Goal: Transaction & Acquisition: Purchase product/service

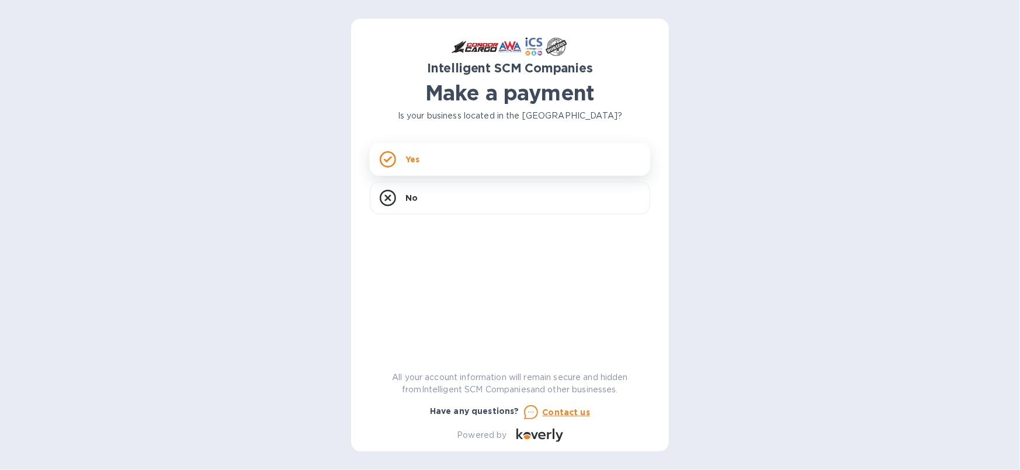
click at [413, 162] on p "Yes" at bounding box center [413, 160] width 14 height 12
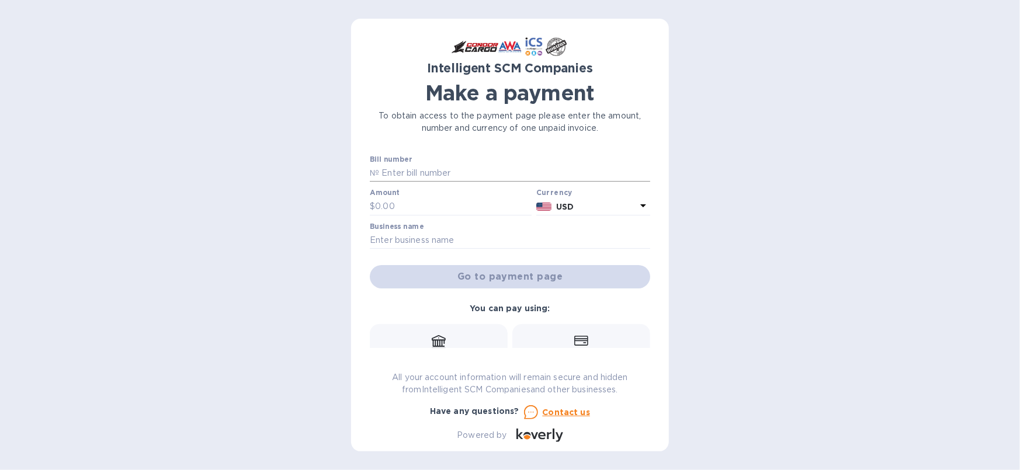
click at [462, 170] on input "text" at bounding box center [514, 174] width 271 height 18
type input "SO0507635, SO0508312"
click at [378, 207] on input "text" at bounding box center [453, 207] width 157 height 18
type input "4,771.01"
click at [370, 244] on input "text" at bounding box center [510, 241] width 280 height 18
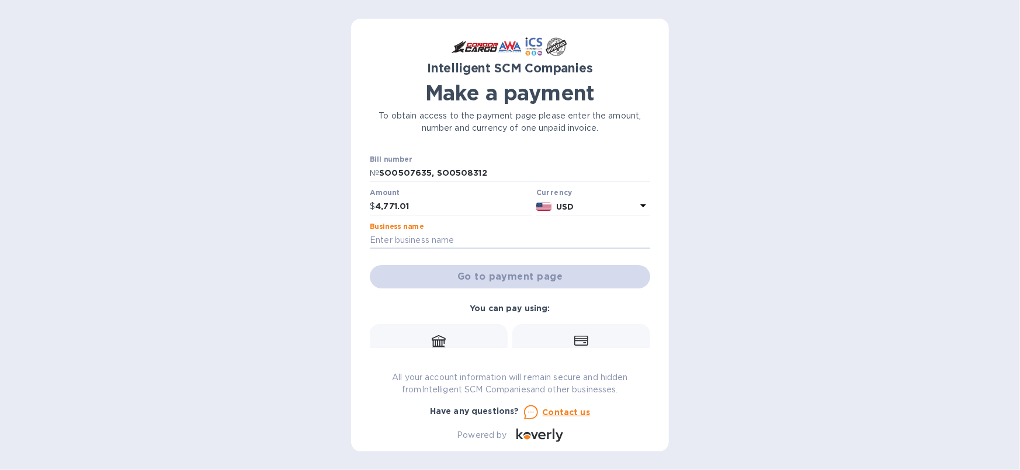
type input "International Fleet Sales"
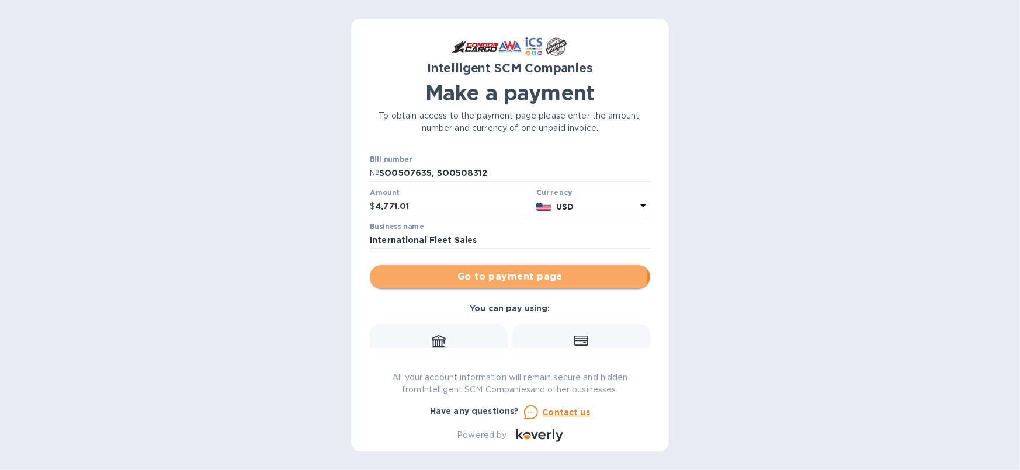
click at [508, 274] on span "Go to payment page" at bounding box center [510, 277] width 262 height 14
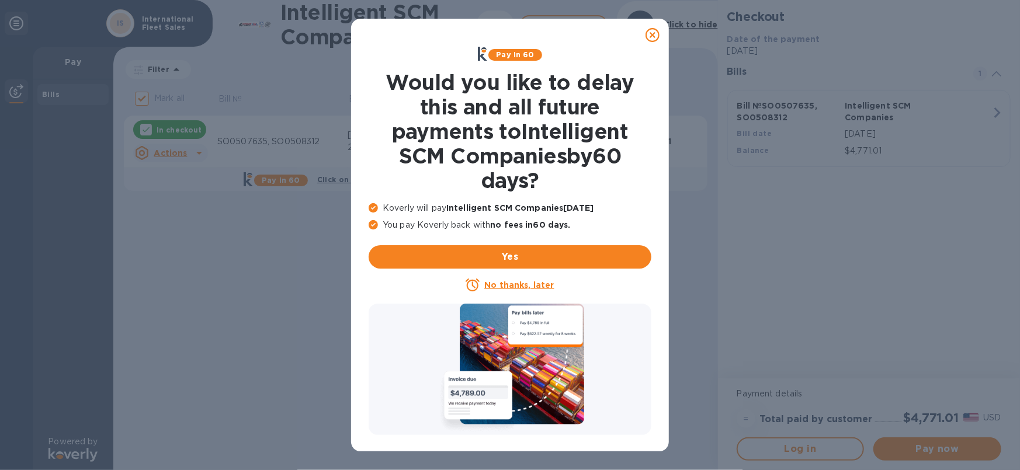
click at [656, 31] on icon at bounding box center [653, 35] width 14 height 14
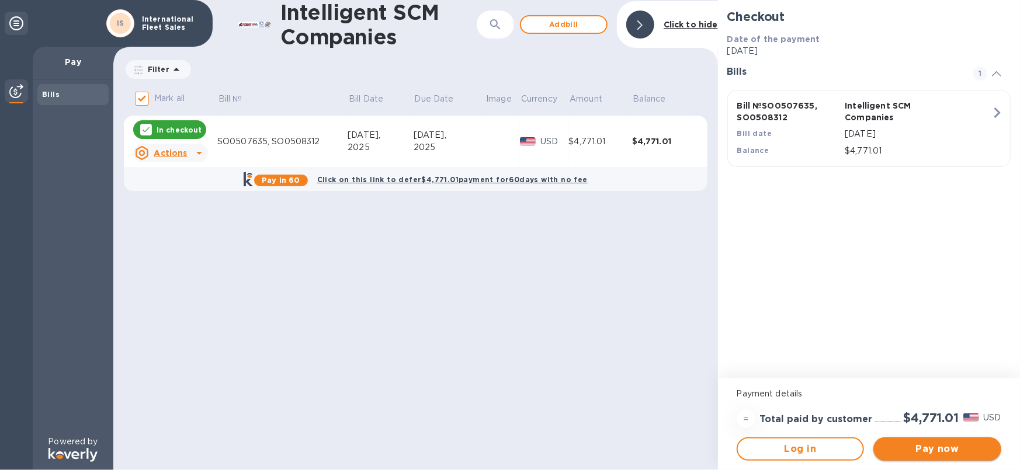
click at [923, 450] on span "Pay now" at bounding box center [937, 449] width 109 height 14
click at [196, 150] on icon at bounding box center [199, 153] width 14 height 14
click at [182, 227] on b "Delete" at bounding box center [180, 228] width 29 height 9
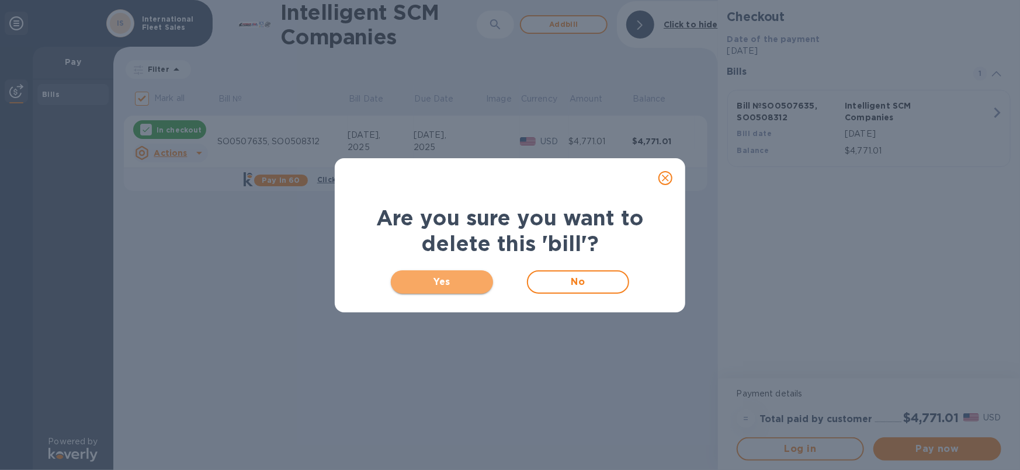
click at [452, 285] on span "Yes" at bounding box center [442, 282] width 84 height 14
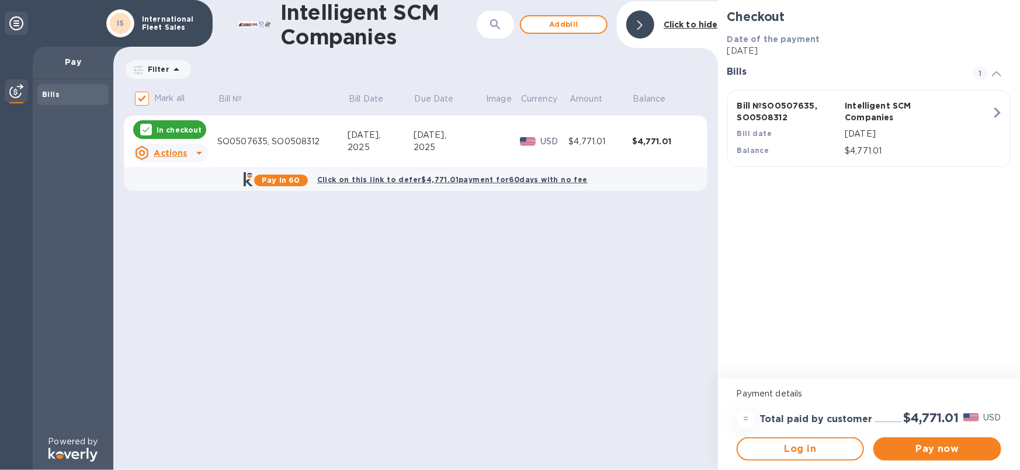
checkbox input "false"
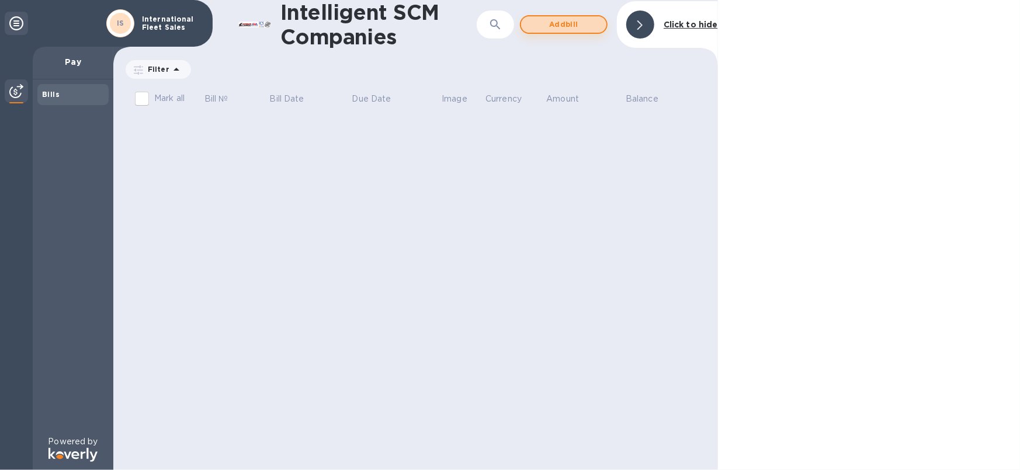
click at [563, 28] on span "Add bill" at bounding box center [564, 25] width 67 height 14
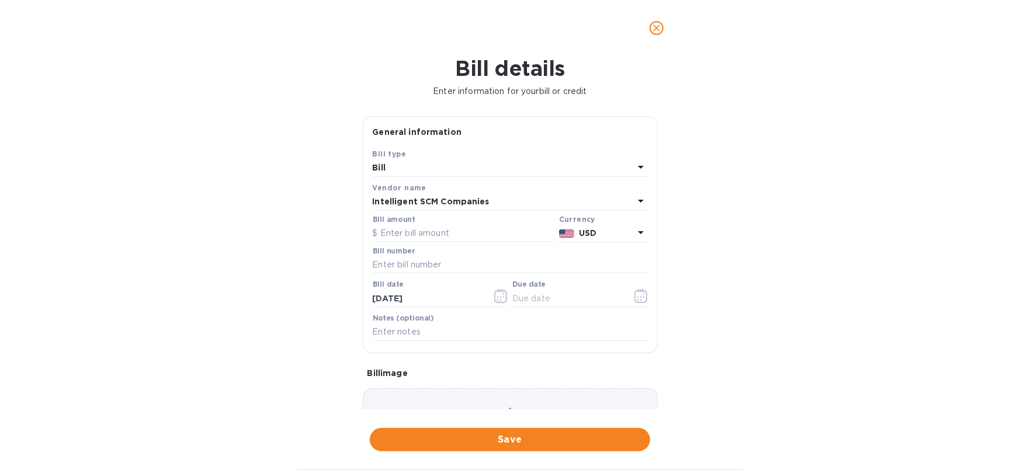
click at [636, 169] on icon at bounding box center [641, 167] width 14 height 14
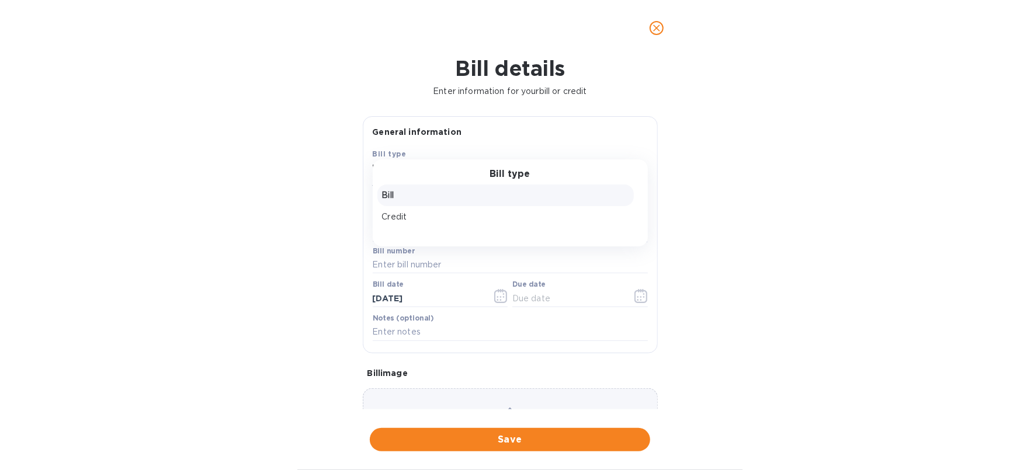
click at [379, 194] on div "Bill" at bounding box center [505, 196] width 257 height 22
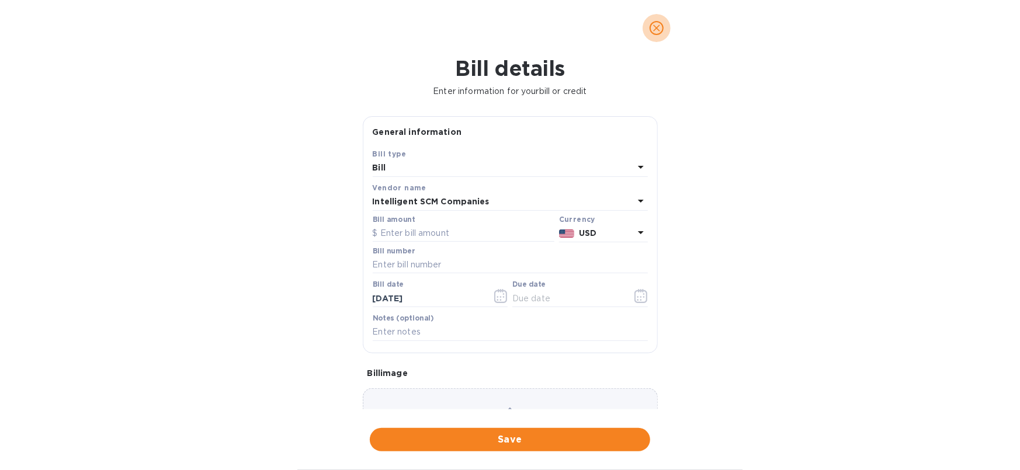
click at [657, 32] on icon "close" at bounding box center [657, 28] width 12 height 12
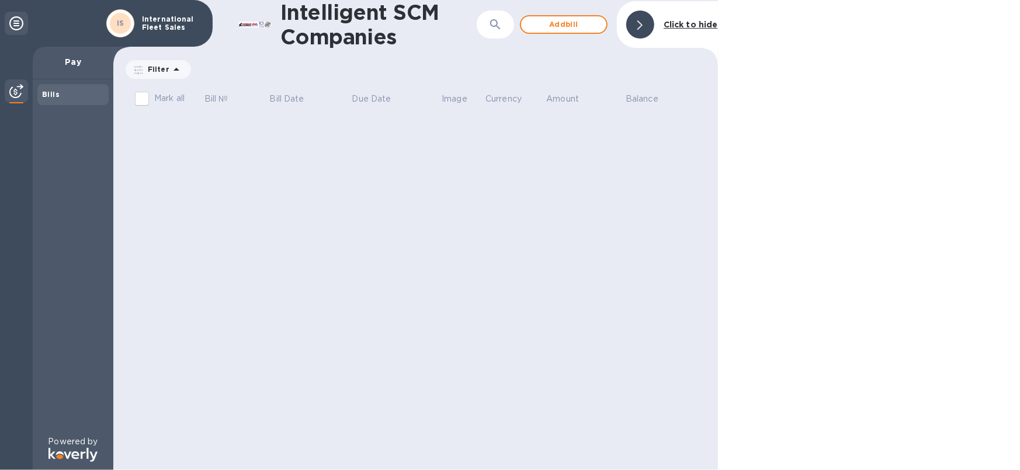
click at [175, 25] on p "International Fleet Sales" at bounding box center [171, 23] width 58 height 16
click at [53, 98] on b "Bills" at bounding box center [51, 94] width 18 height 9
click at [61, 82] on div "Bills" at bounding box center [73, 257] width 81 height 356
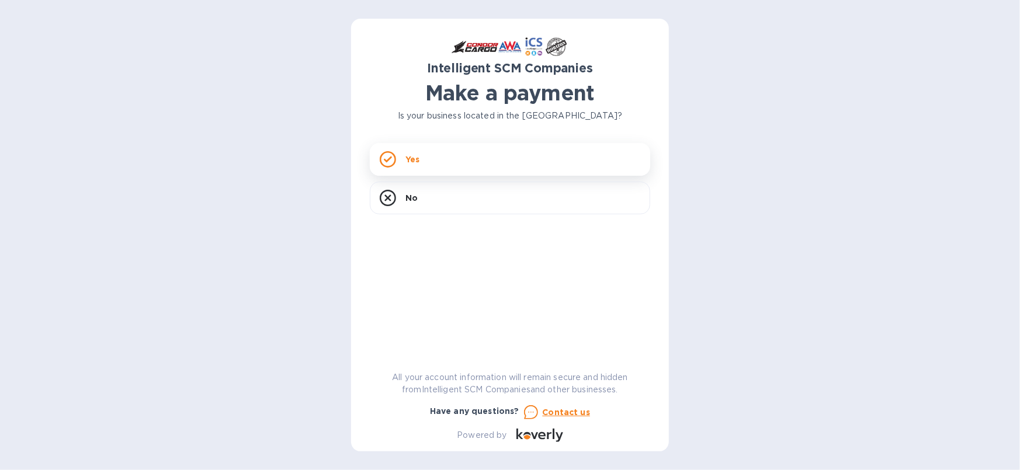
click at [408, 160] on p "Yes" at bounding box center [413, 160] width 14 height 12
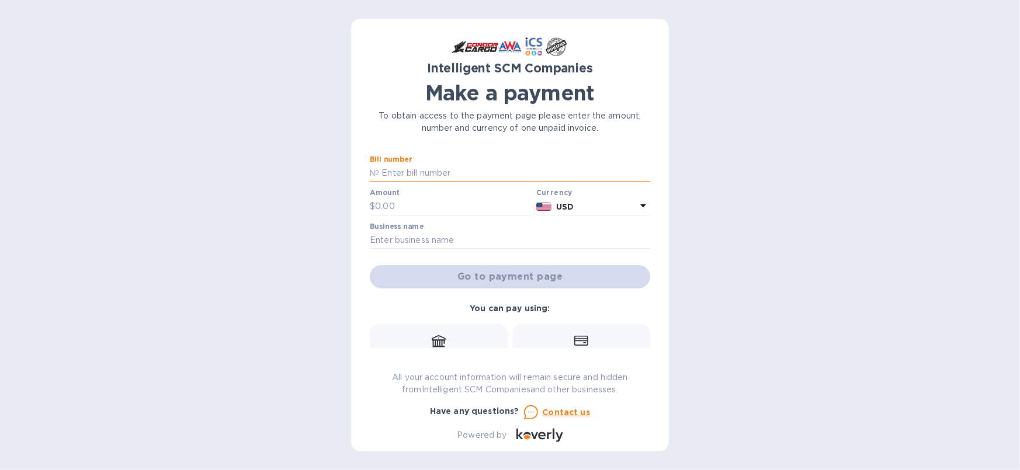
click at [384, 174] on input "text" at bounding box center [514, 174] width 271 height 18
click at [393, 171] on input "text" at bounding box center [514, 174] width 271 height 18
type input "SO0507635, SO0508312"
click at [393, 210] on input "text" at bounding box center [453, 207] width 157 height 18
type input "4,771.01"
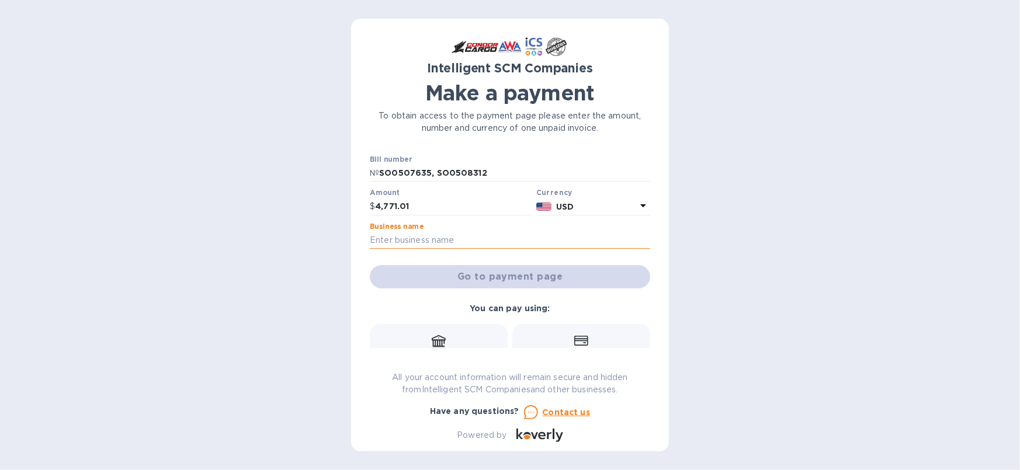
click at [371, 240] on input "text" at bounding box center [510, 241] width 280 height 18
type input "International Fleet Sales"
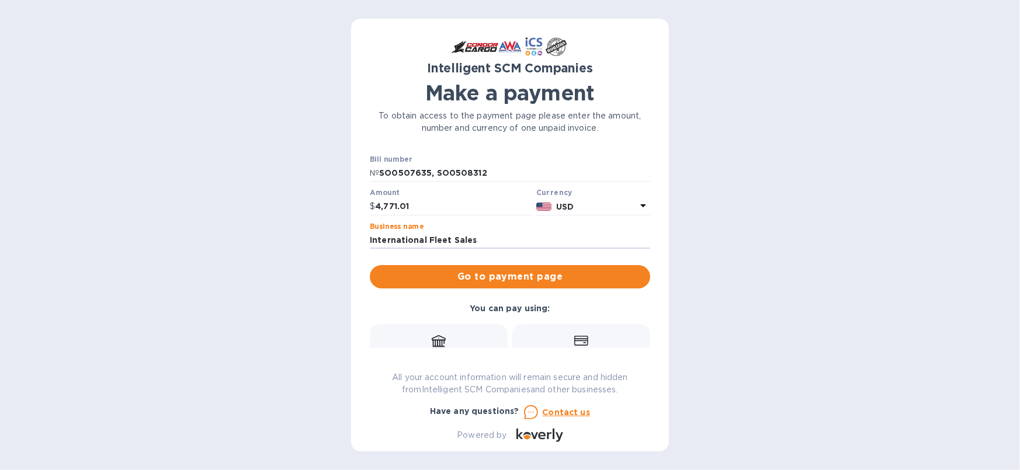
click at [439, 344] on icon at bounding box center [439, 342] width 14 height 14
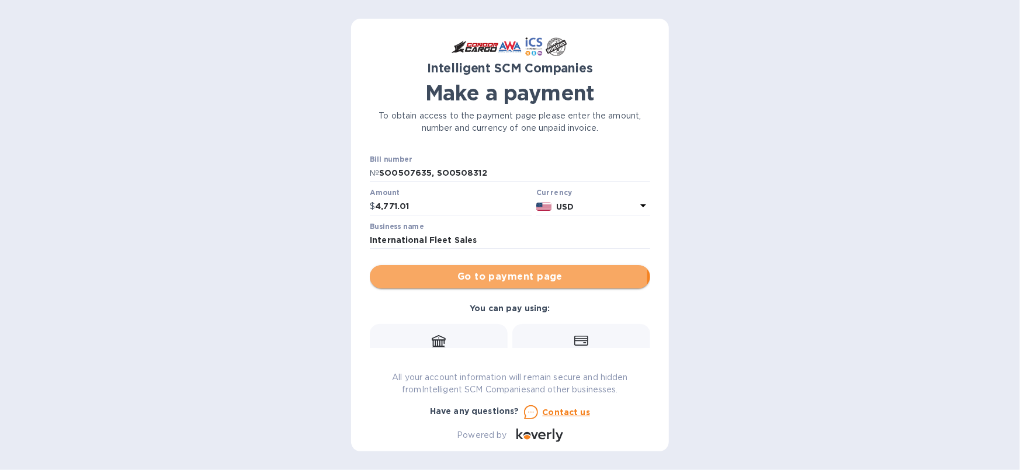
click at [491, 273] on span "Go to payment page" at bounding box center [510, 277] width 262 height 14
